Goal: Task Accomplishment & Management: Use online tool/utility

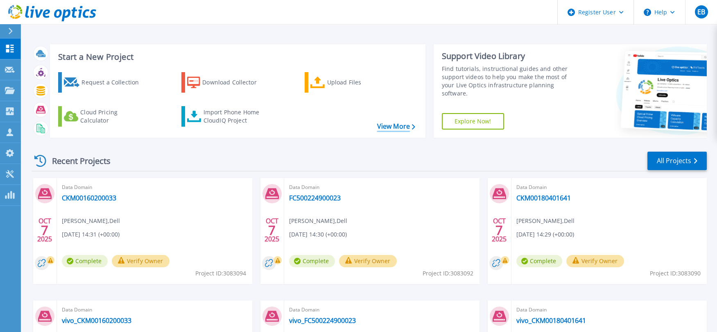
click at [391, 126] on link "View More" at bounding box center [396, 126] width 38 height 8
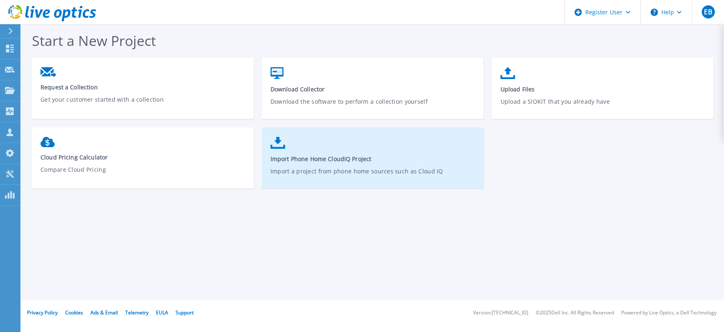
click at [332, 162] on span "Import Phone Home CloudIQ Project" at bounding box center [373, 159] width 205 height 8
